Goal: Task Accomplishment & Management: Manage account settings

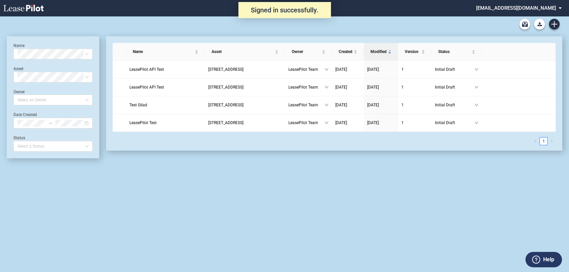
click at [532, 9] on md-select "[EMAIL_ADDRESS][DOMAIN_NAME] Change Password 2-Factor Authentication Admin Area…" at bounding box center [521, 7] width 92 height 15
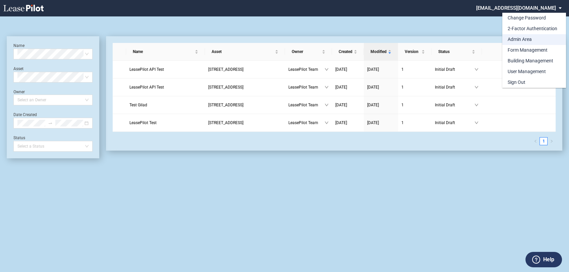
click at [523, 39] on div "Admin Area" at bounding box center [519, 39] width 24 height 7
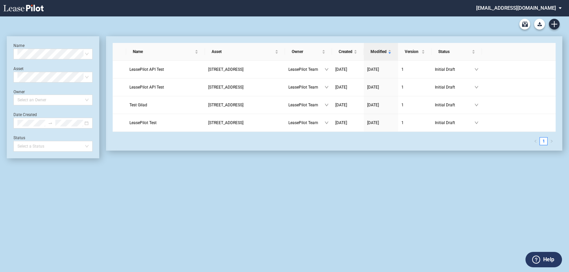
scroll to position [16, 0]
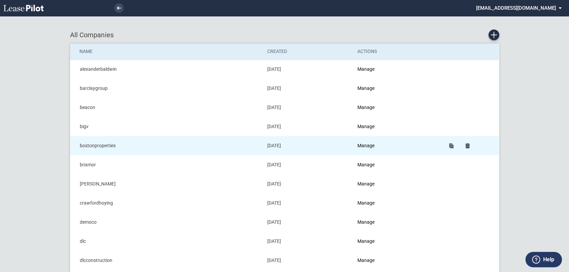
scroll to position [37, 0]
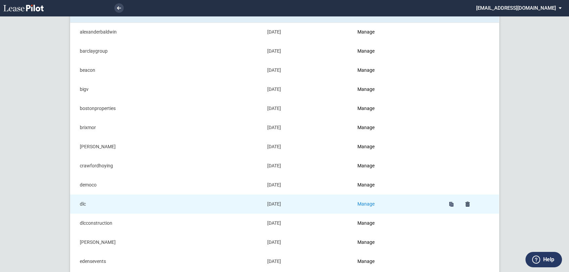
click at [367, 202] on link "Manage" at bounding box center [365, 203] width 17 height 5
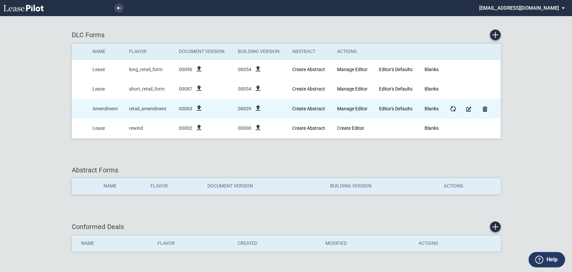
click at [198, 107] on icon "file_upload" at bounding box center [199, 108] width 8 height 8
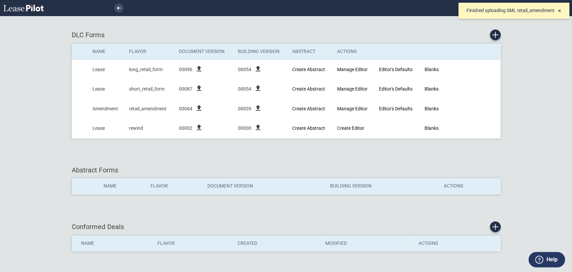
click at [559, 11] on span "×" at bounding box center [559, 10] width 3 height 7
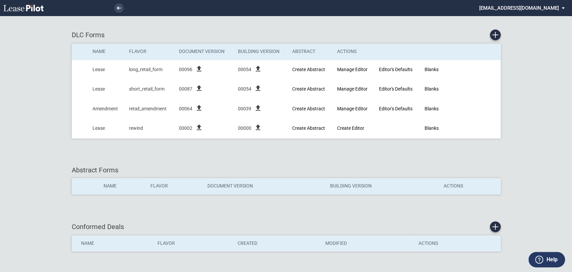
click at [561, 9] on md-select "[EMAIL_ADDRESS][DOMAIN_NAME] Change Password 2-Factor Authentication Admin Area…" at bounding box center [525, 7] width 92 height 15
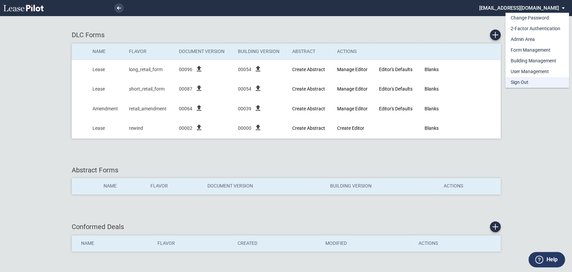
click at [530, 81] on md-option "Sign Out" at bounding box center [537, 82] width 64 height 11
